Goal: Information Seeking & Learning: Learn about a topic

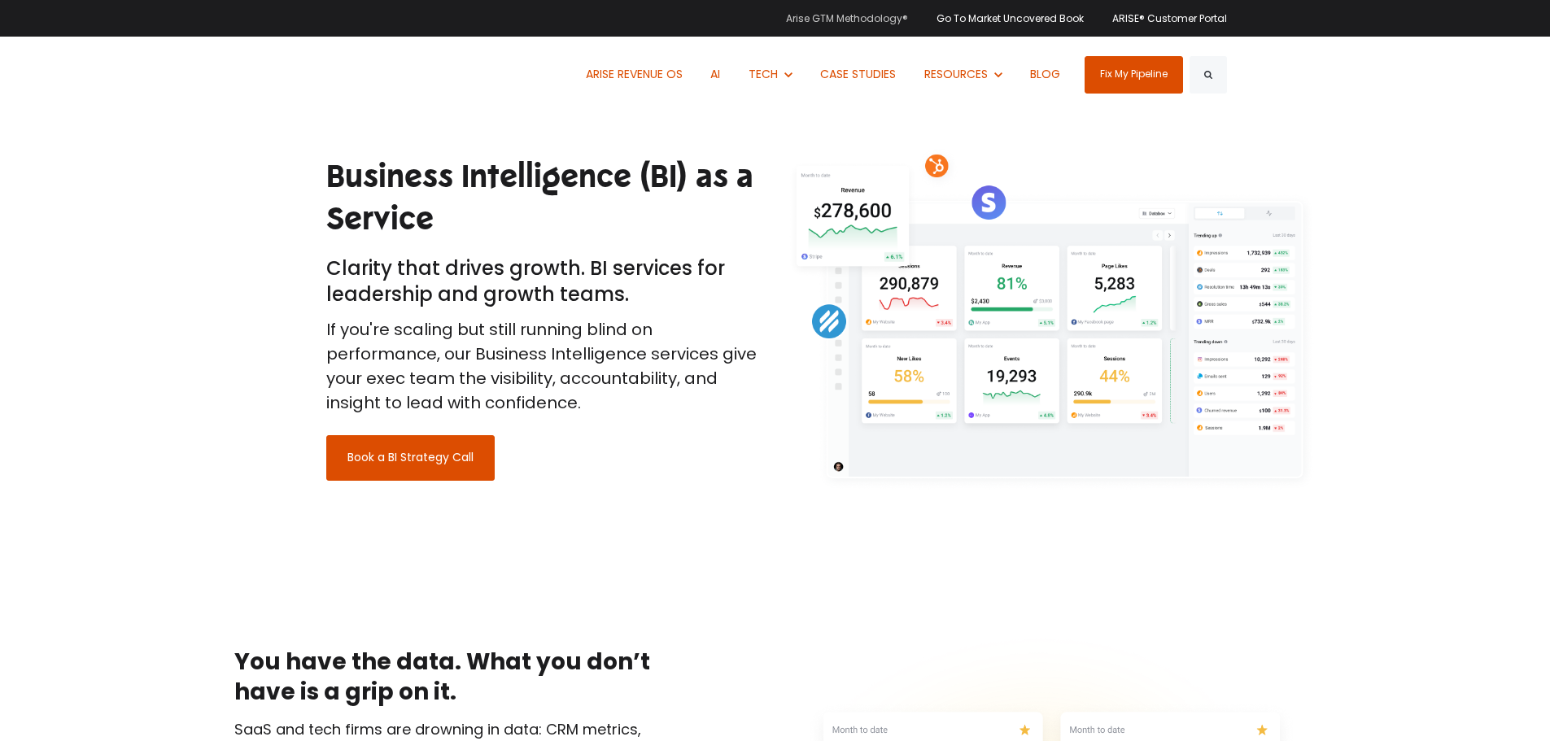
click at [829, 22] on link "Arise GTM Methodology®" at bounding box center [853, 18] width 134 height 37
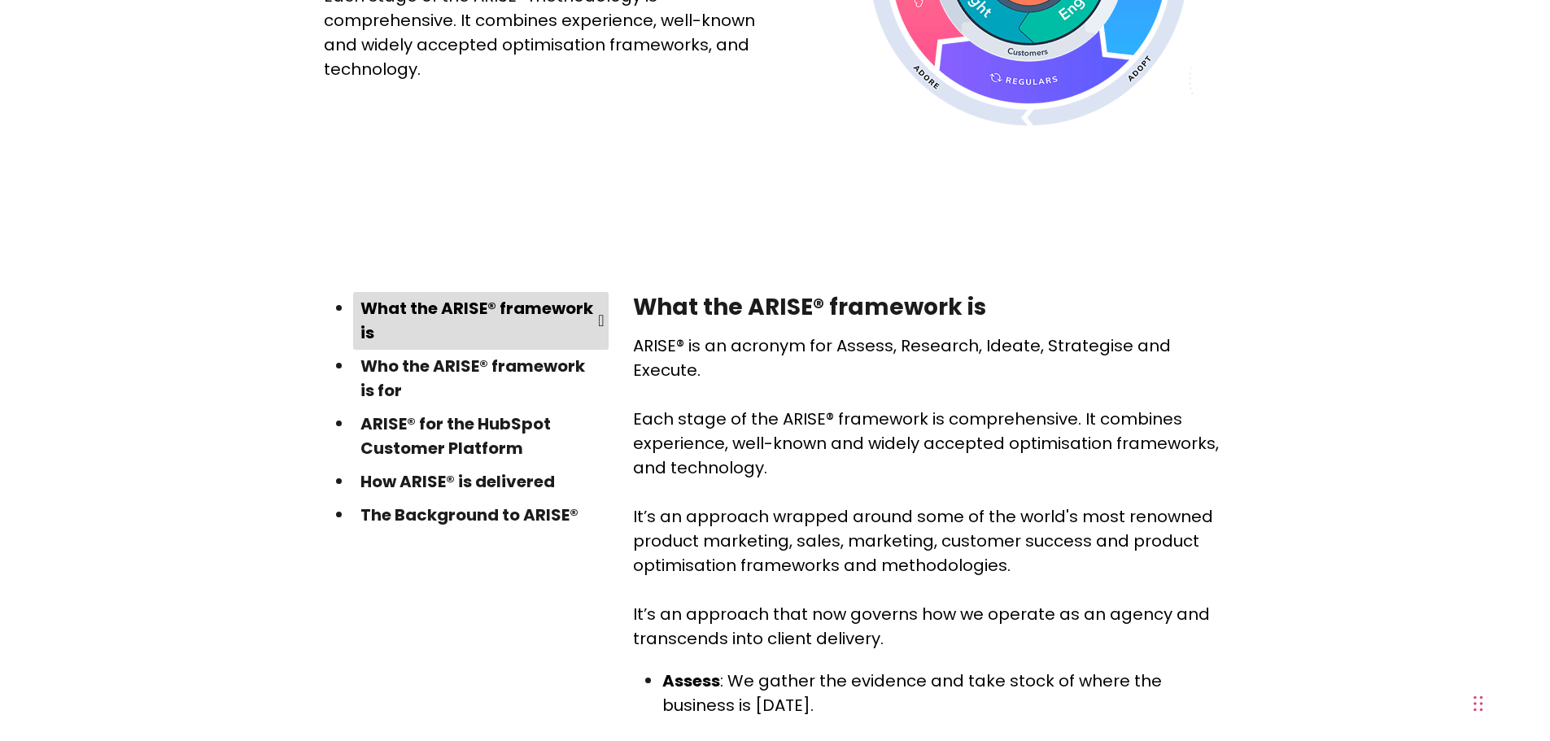
scroll to position [407, 0]
